Goal: Task Accomplishment & Management: Manage account settings

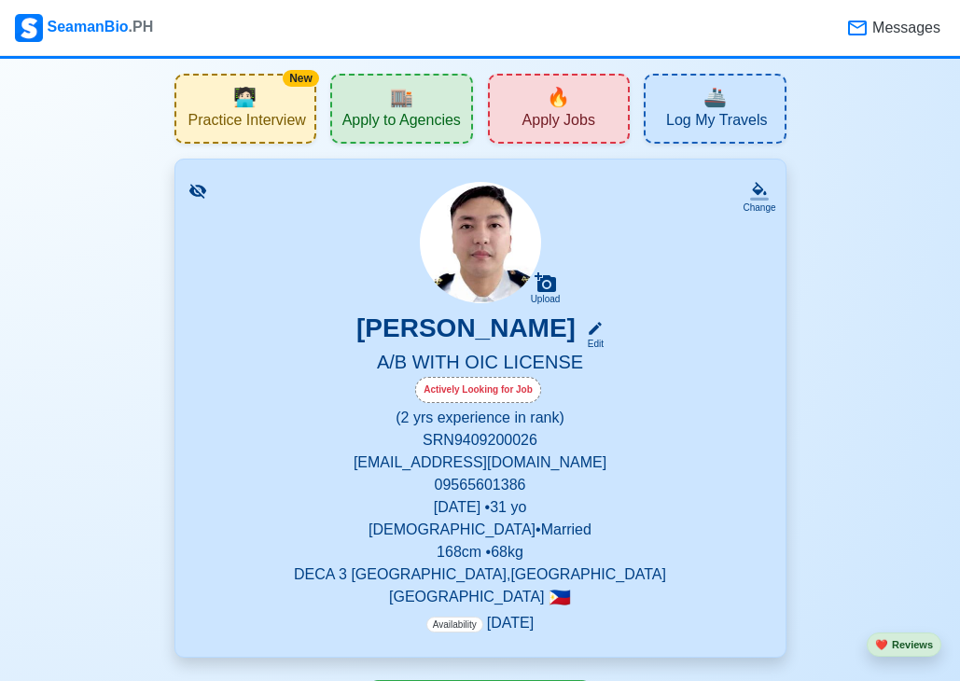
scroll to position [79, 0]
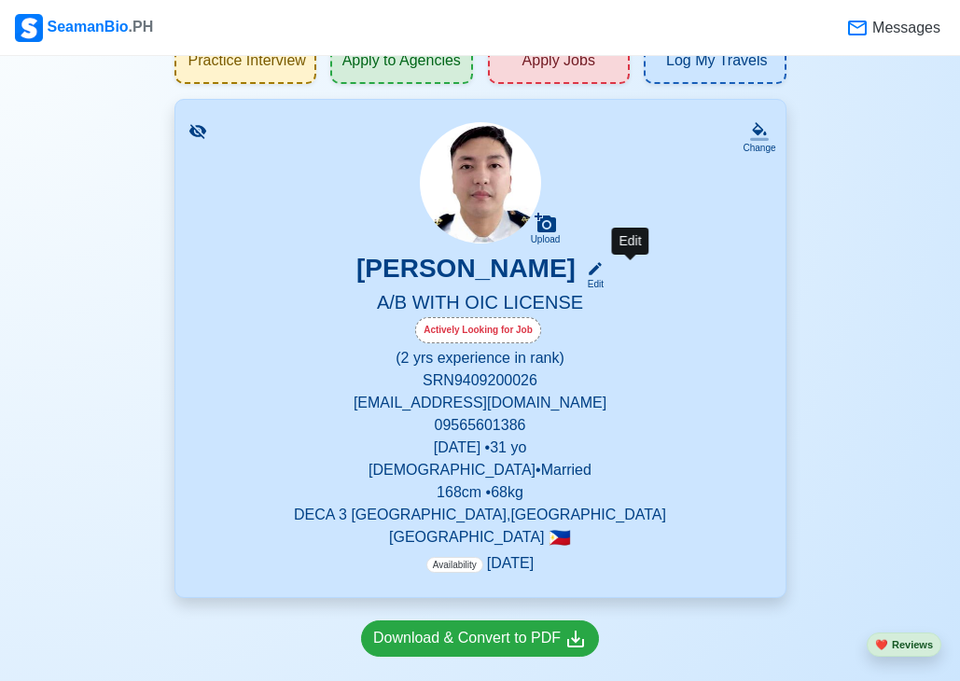
click at [602, 265] on icon at bounding box center [595, 268] width 13 height 13
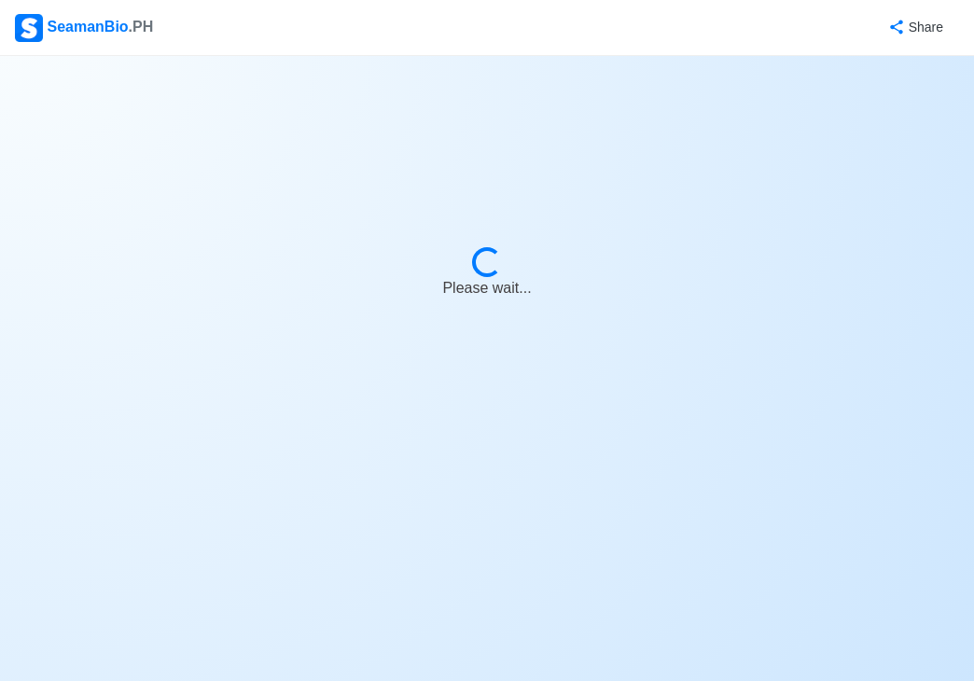
select select "Actively Looking for Job"
select select "Visible for Hiring"
select select "Married"
select select "[DEMOGRAPHIC_DATA]"
select select "PH"
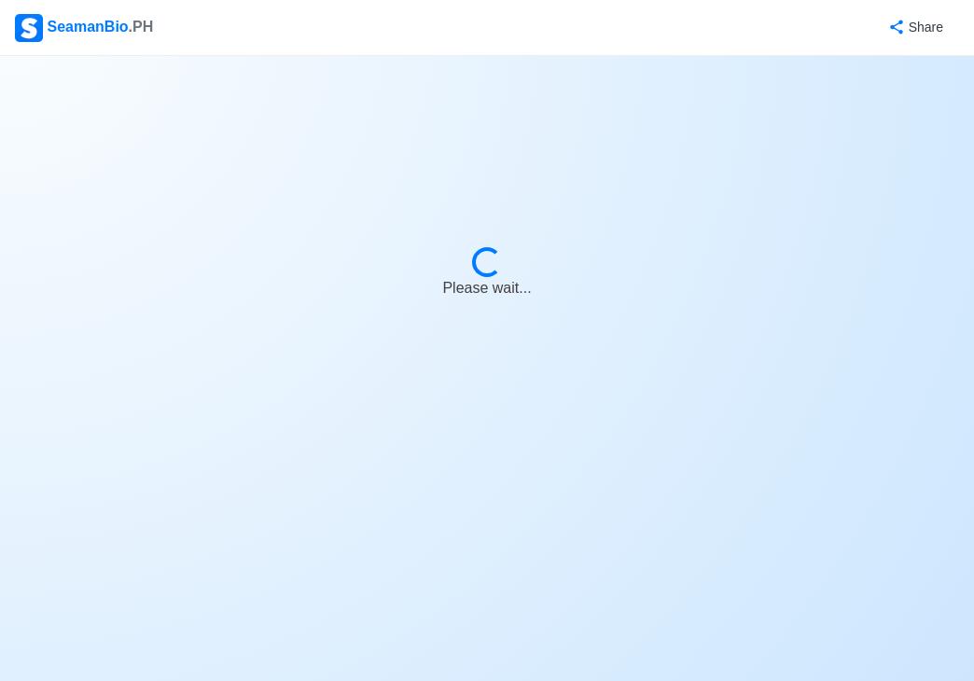
select select "2"
select select "0"
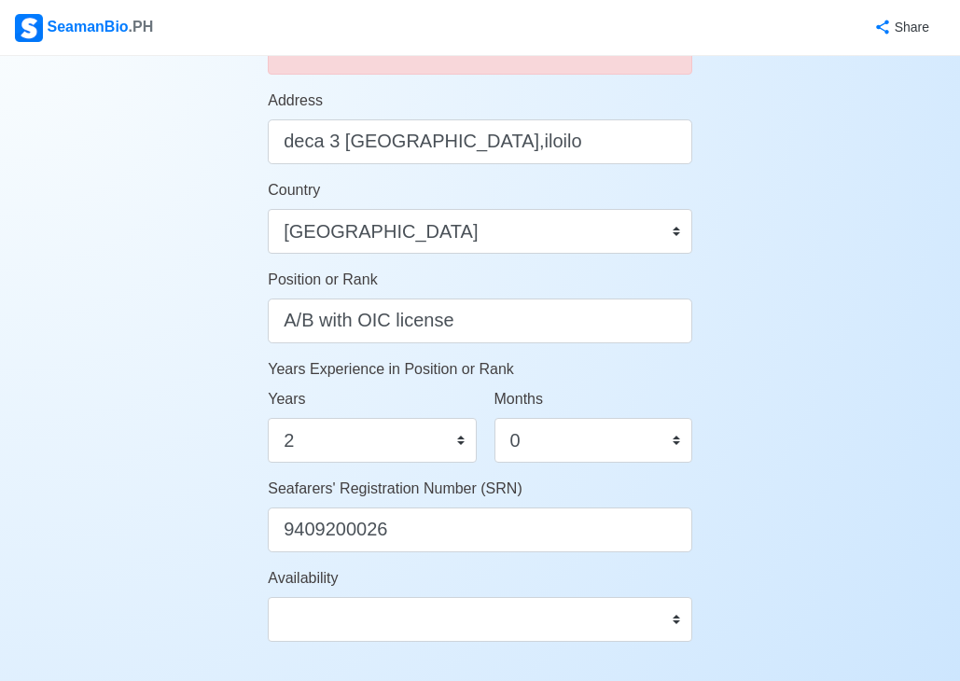
scroll to position [831, 0]
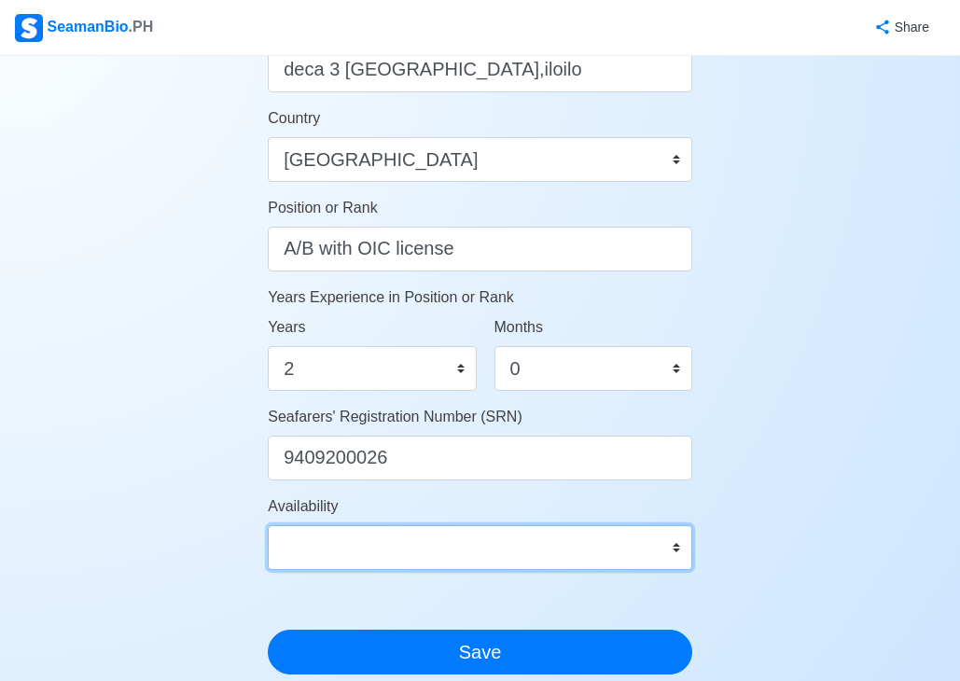
select select "1769875200000"
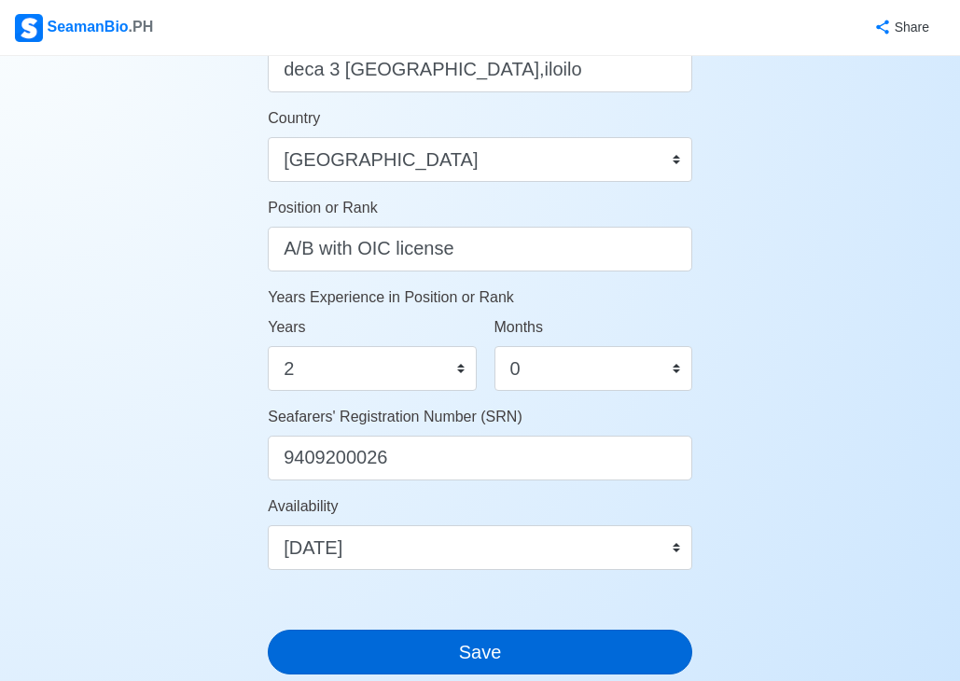
click at [484, 655] on button "Save" at bounding box center [480, 652] width 425 height 45
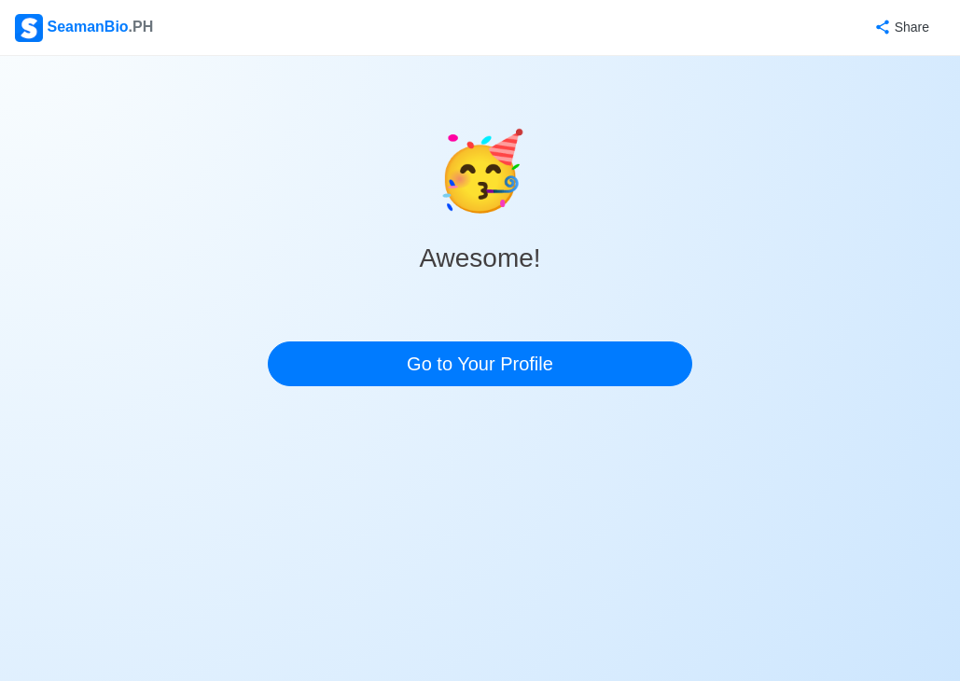
scroll to position [0, 0]
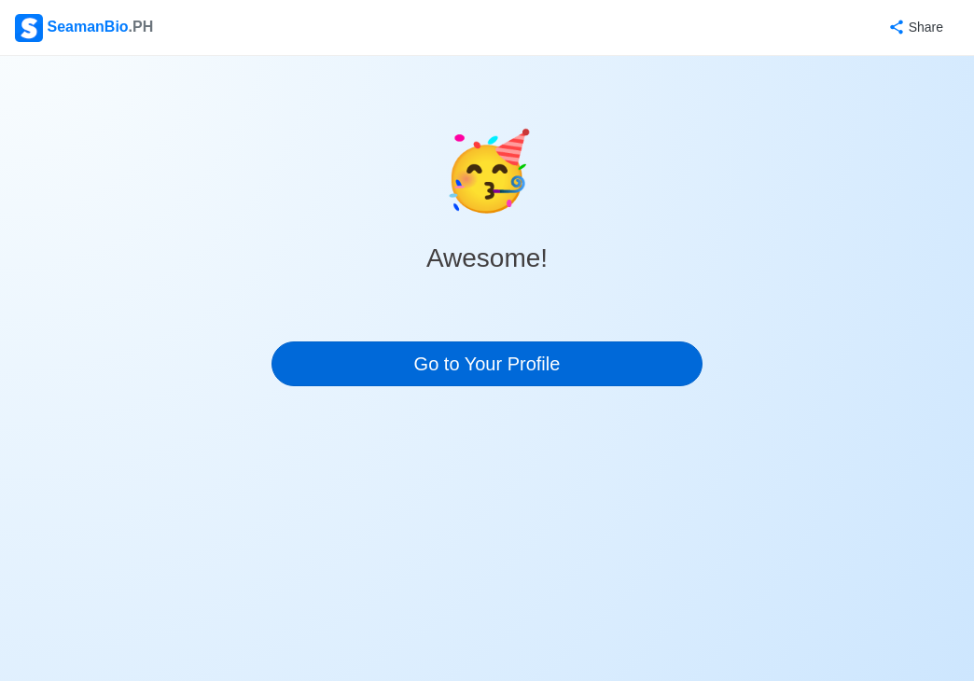
click at [526, 347] on link "Go to Your Profile" at bounding box center [486, 363] width 431 height 45
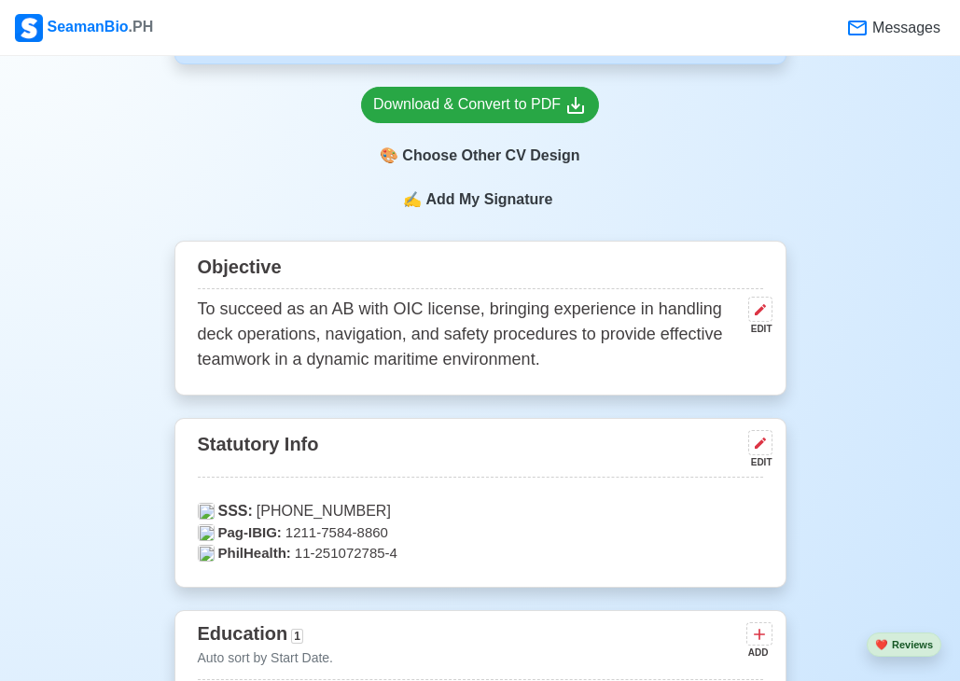
scroll to position [558, 0]
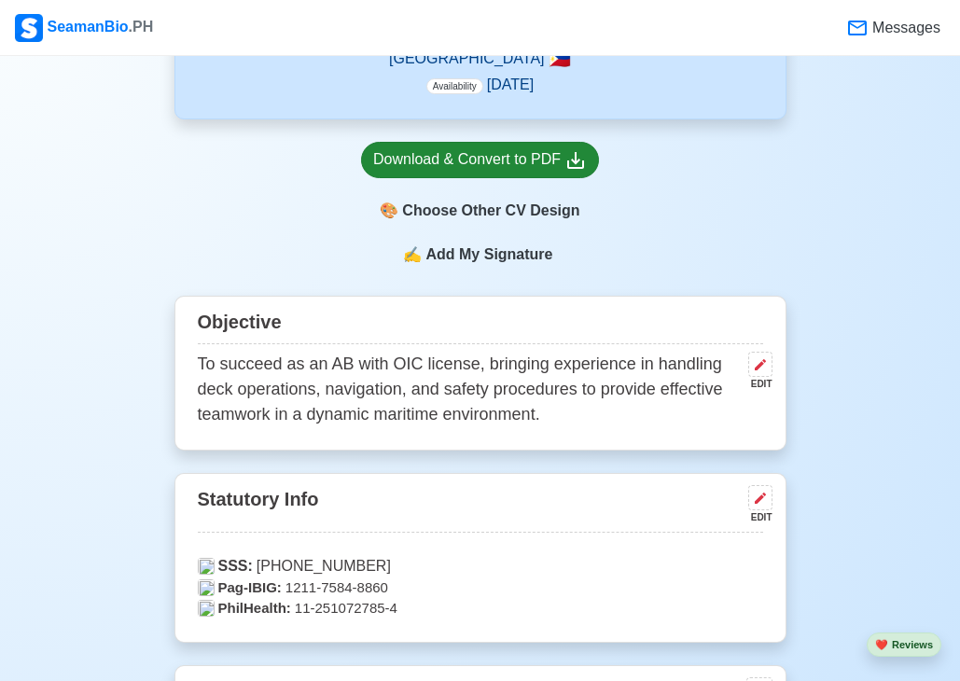
click at [545, 149] on div "Download & Convert to PDF" at bounding box center [480, 159] width 214 height 23
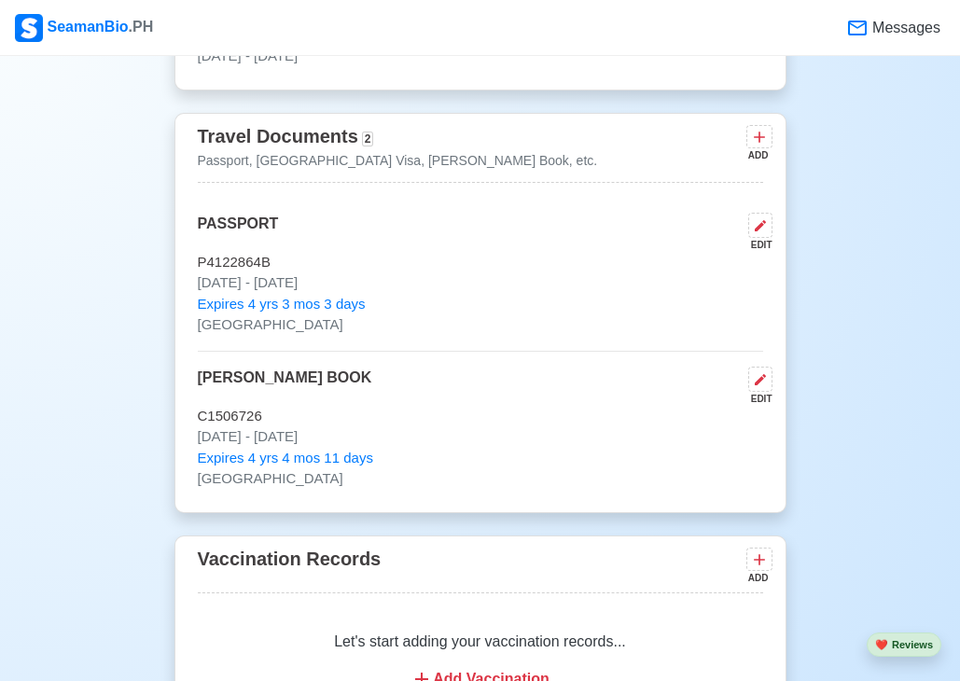
scroll to position [0, 0]
